Goal: Task Accomplishment & Management: Complete application form

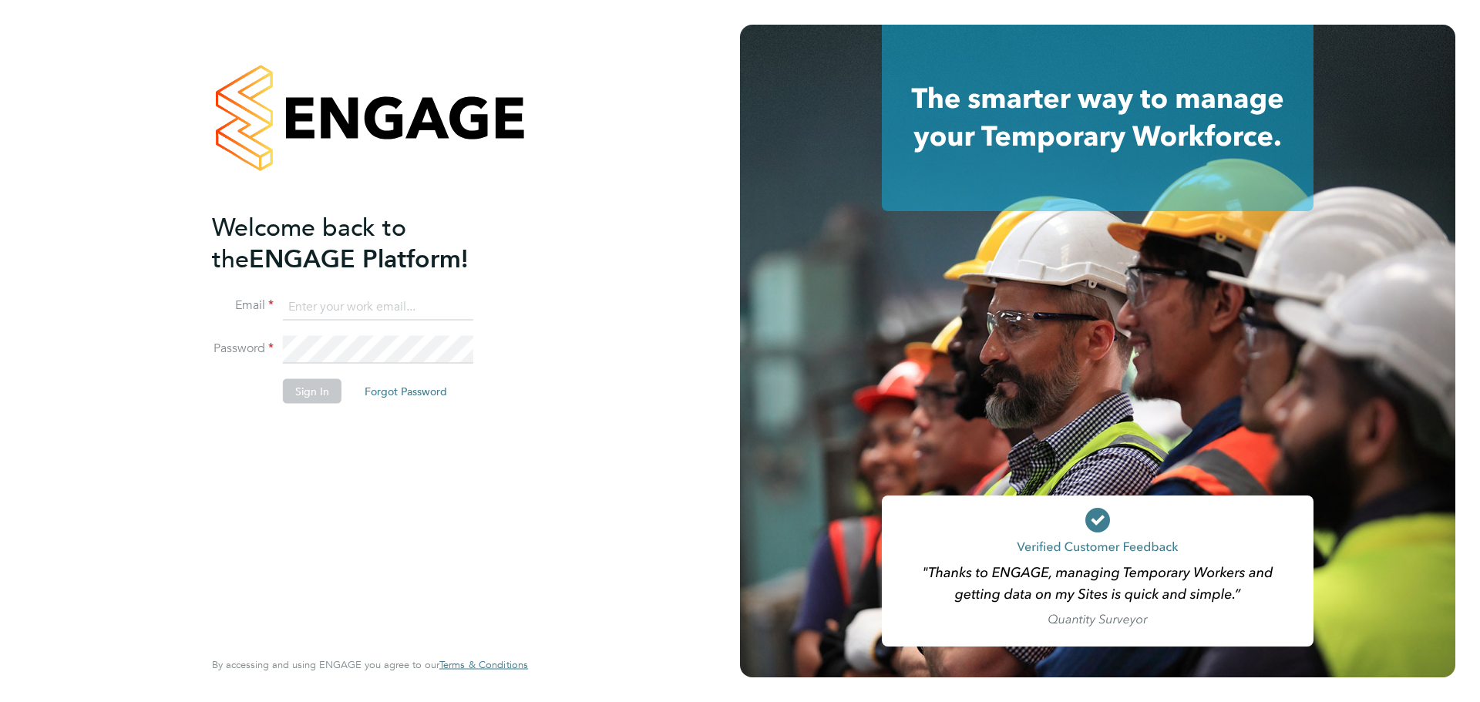
type input "[EMAIL_ADDRESS][DOMAIN_NAME]"
click at [317, 407] on li "Sign In Forgot Password" at bounding box center [362, 398] width 301 height 40
click at [317, 399] on button "Sign In" at bounding box center [312, 390] width 59 height 25
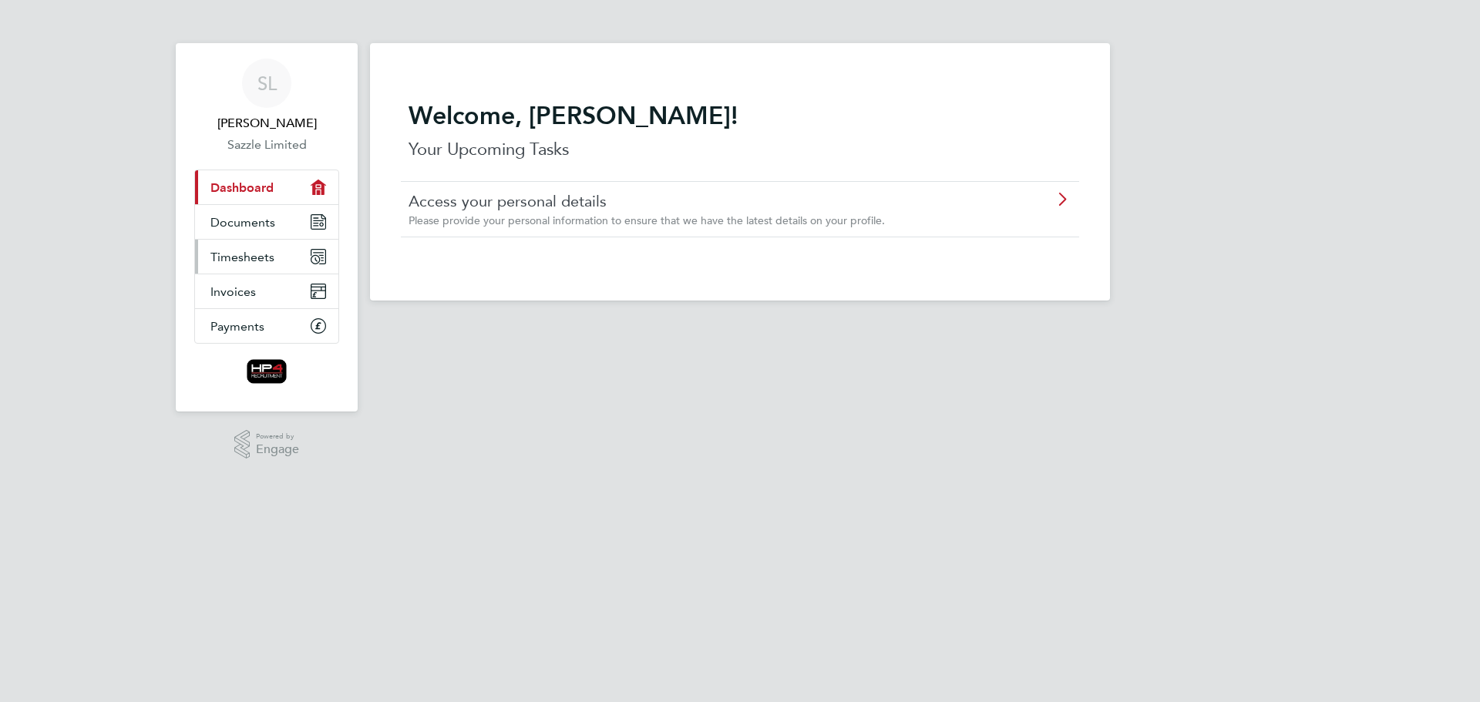
click at [246, 260] on span "Timesheets" at bounding box center [242, 257] width 64 height 15
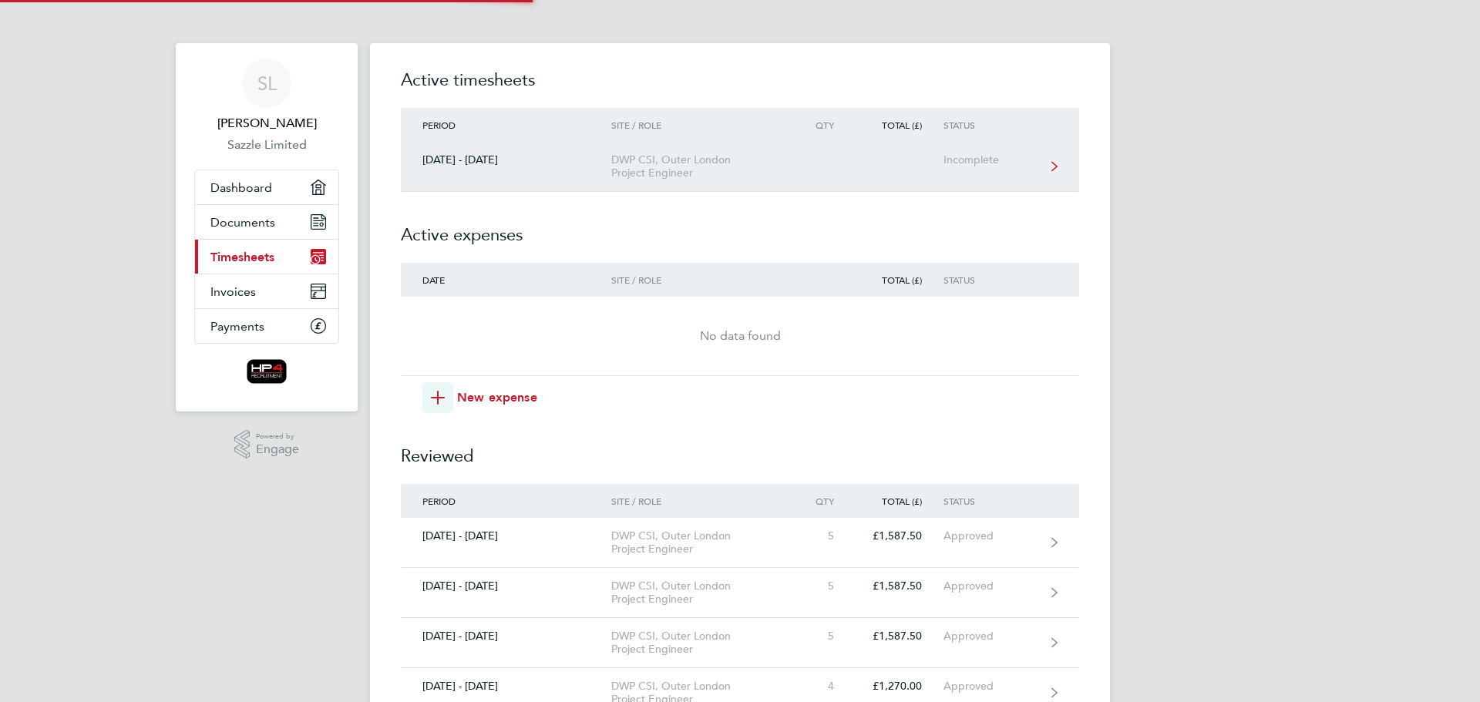
click at [647, 158] on div "DWP CSI, Outer London Project Engineer" at bounding box center [699, 166] width 176 height 26
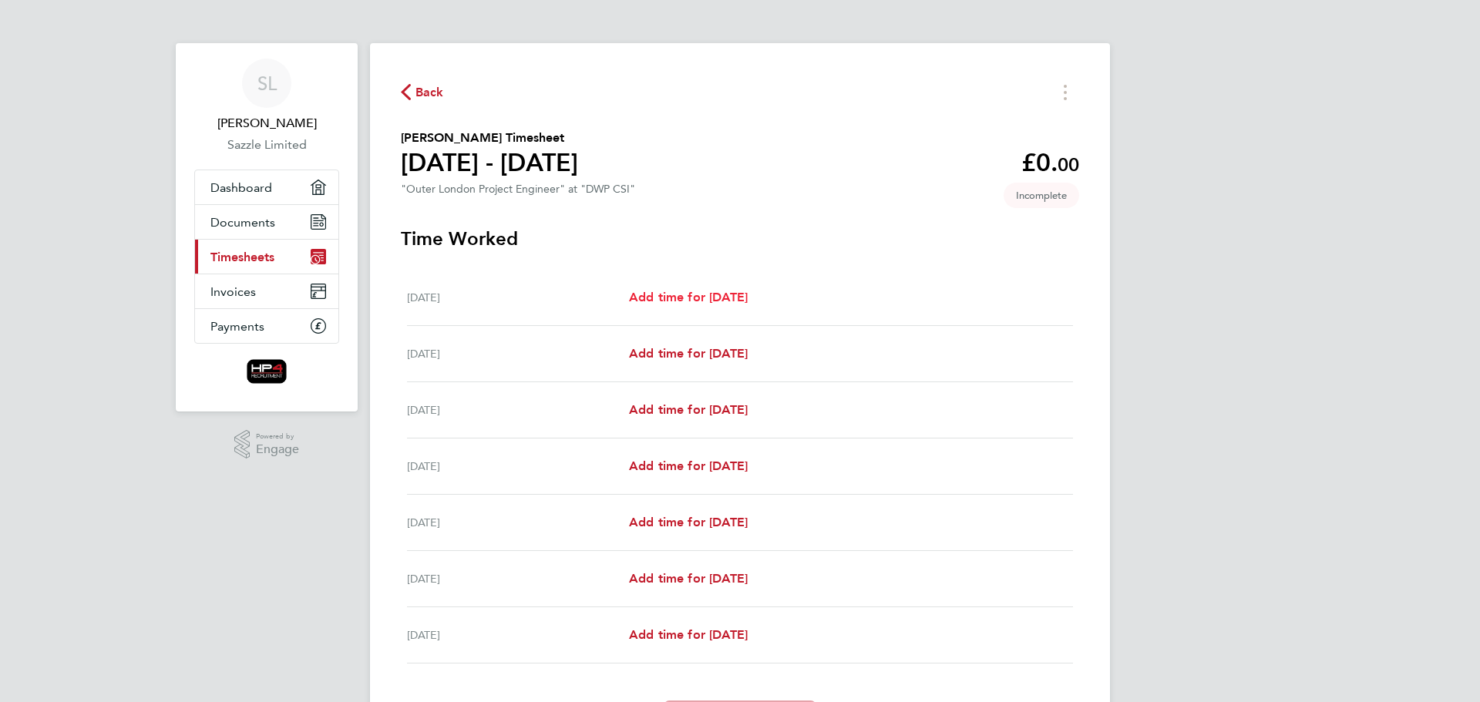
click at [707, 291] on span "Add time for Mon 22 Sep" at bounding box center [688, 297] width 119 height 15
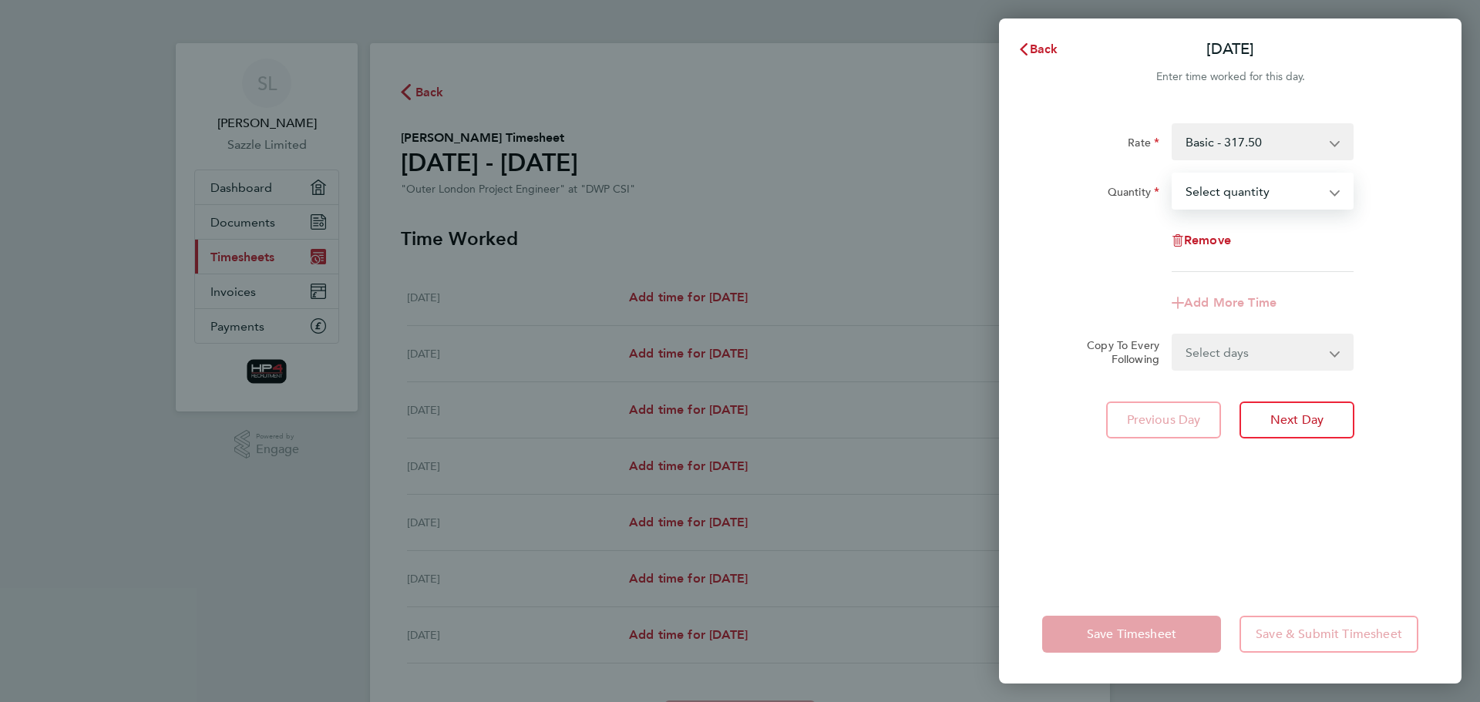
click at [1254, 202] on select "Select quantity 0.5 1" at bounding box center [1253, 191] width 160 height 34
select select "1"
click at [1173, 174] on select "Select quantity 0.5 1" at bounding box center [1253, 191] width 160 height 34
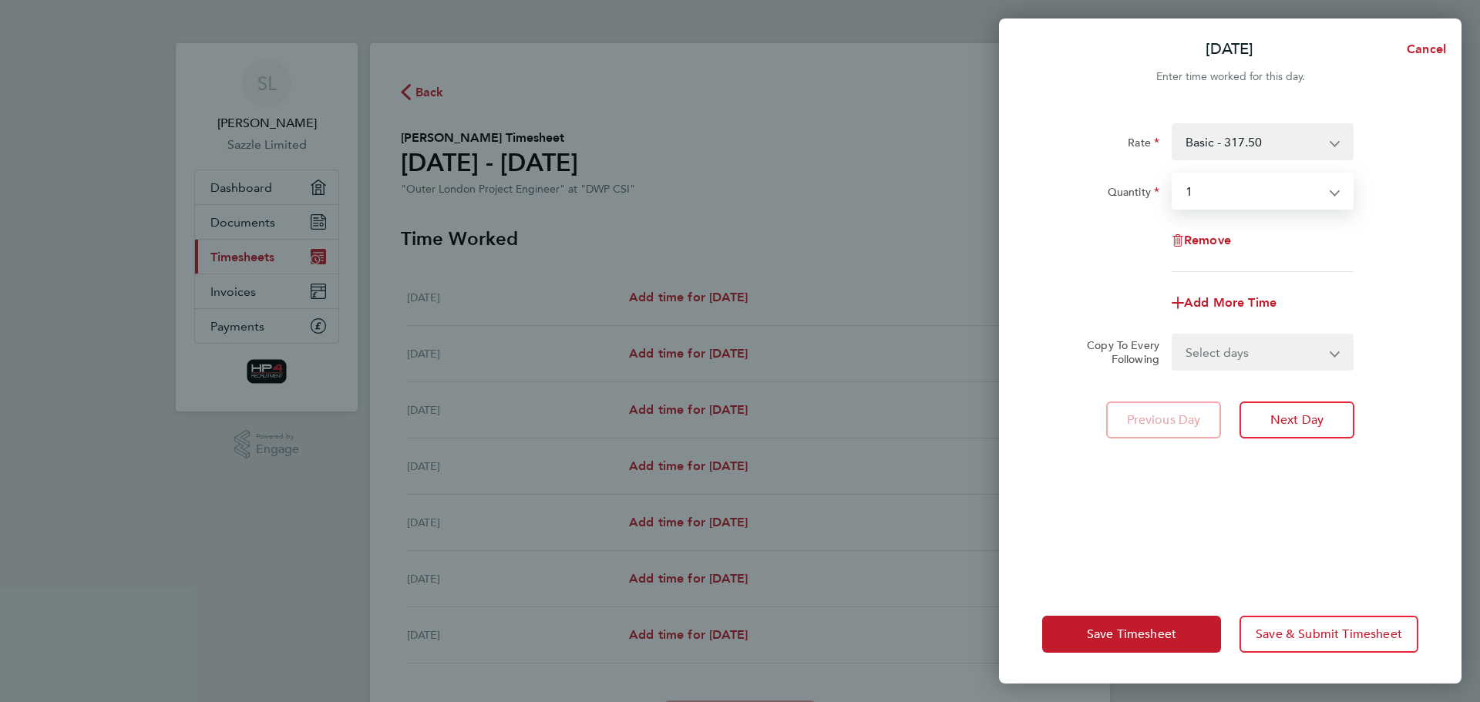
click at [1251, 354] on select "Select days Day Weekday (Mon-Fri) Weekend (Sat-Sun) Tuesday Wednesday Thursday …" at bounding box center [1254, 352] width 162 height 34
select select "WEEKDAY"
click at [1173, 335] on select "Select days Day Weekday (Mon-Fri) Weekend (Sat-Sun) Tuesday Wednesday Thursday …" at bounding box center [1254, 352] width 162 height 34
select select "2025-09-28"
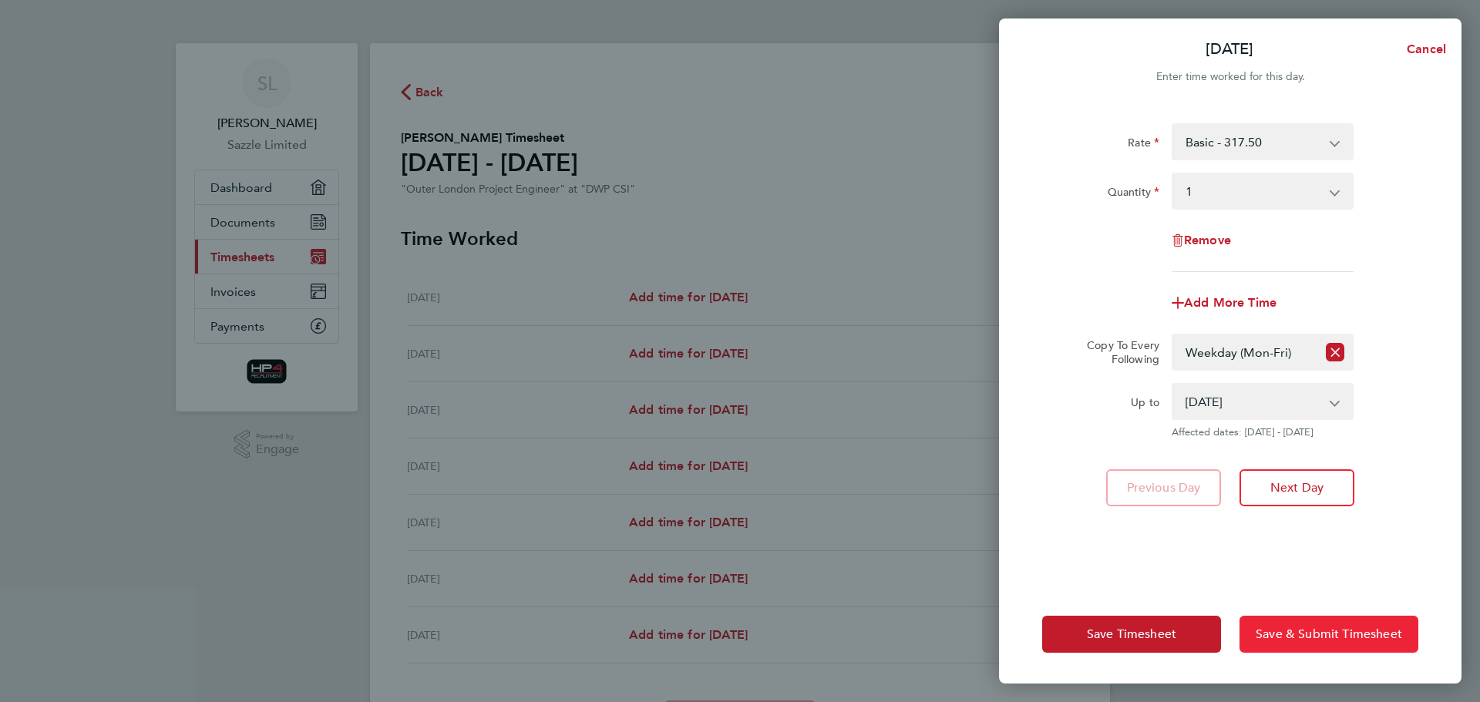
click at [1302, 627] on span "Save & Submit Timesheet" at bounding box center [1328, 634] width 146 height 15
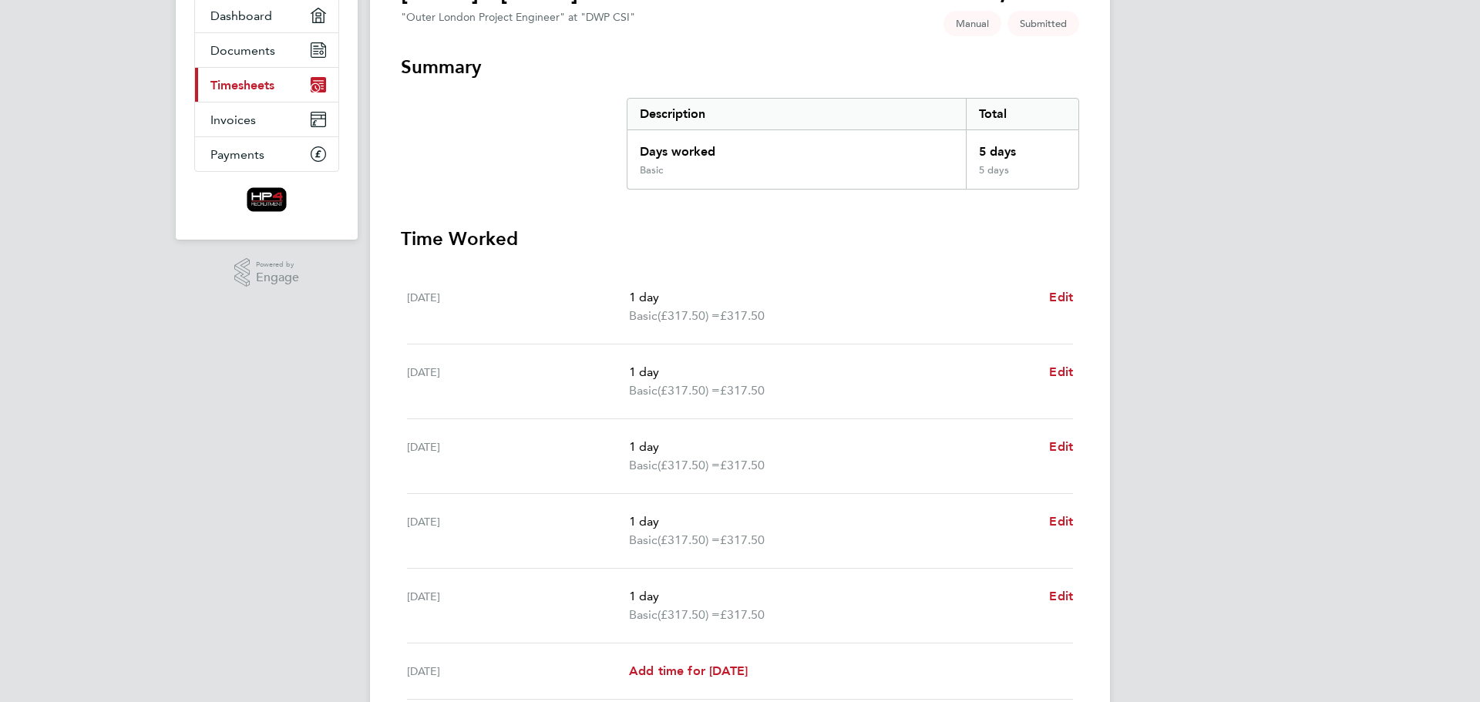
scroll to position [287, 0]
